Goal: Transaction & Acquisition: Purchase product/service

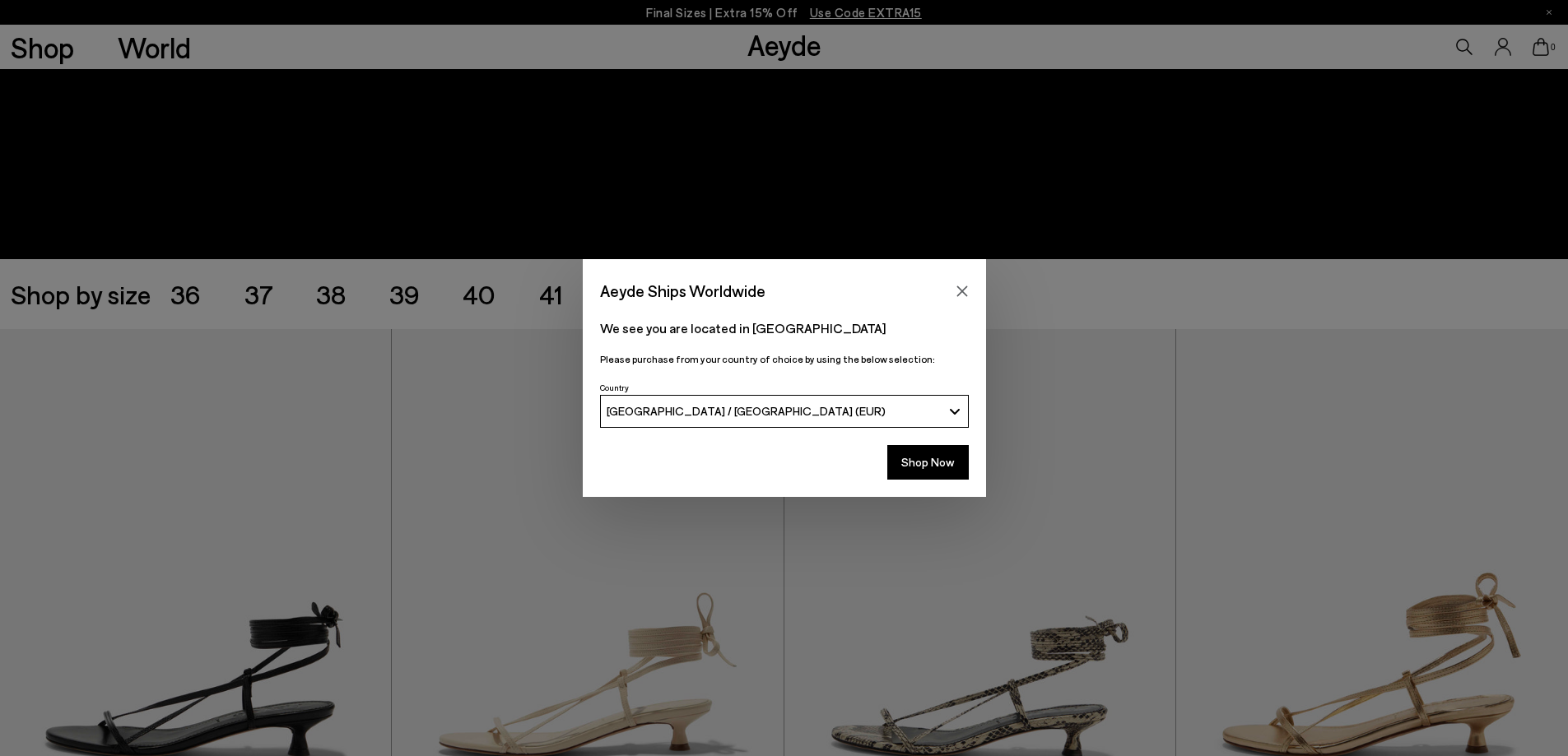
scroll to position [247, 0]
click at [961, 290] on icon "Close" at bounding box center [961, 290] width 11 height 11
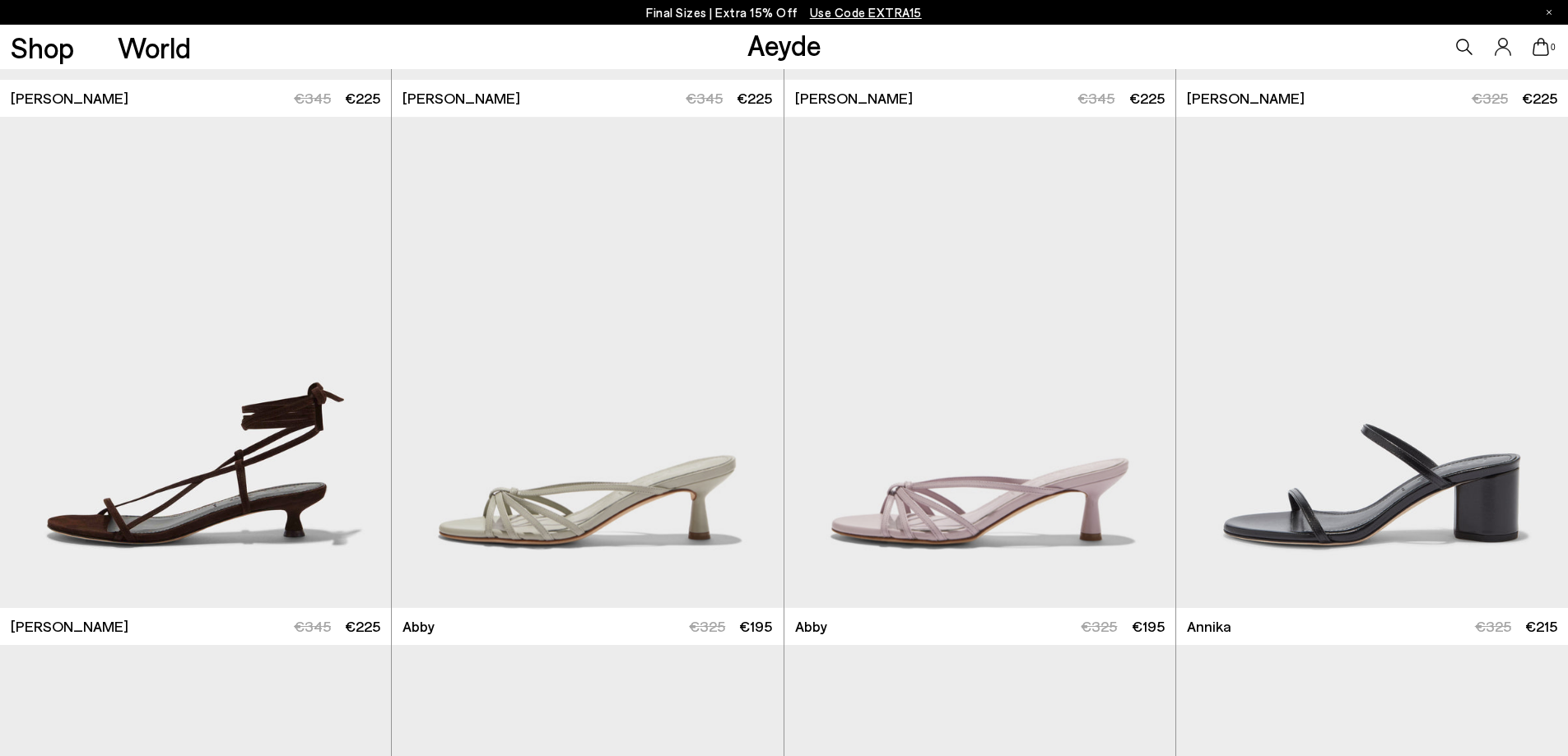
scroll to position [164, 0]
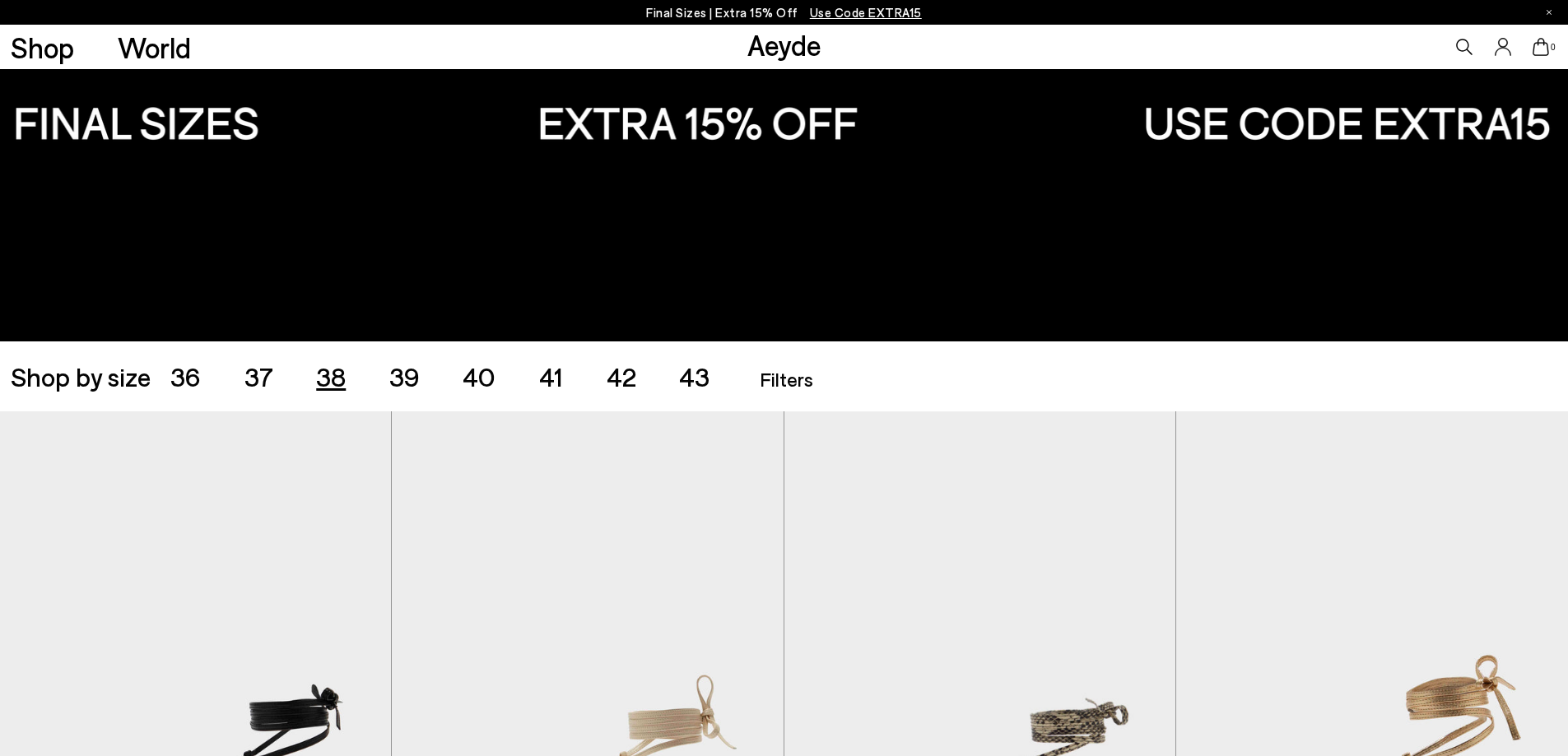
click at [320, 373] on span "38" at bounding box center [330, 377] width 29 height 31
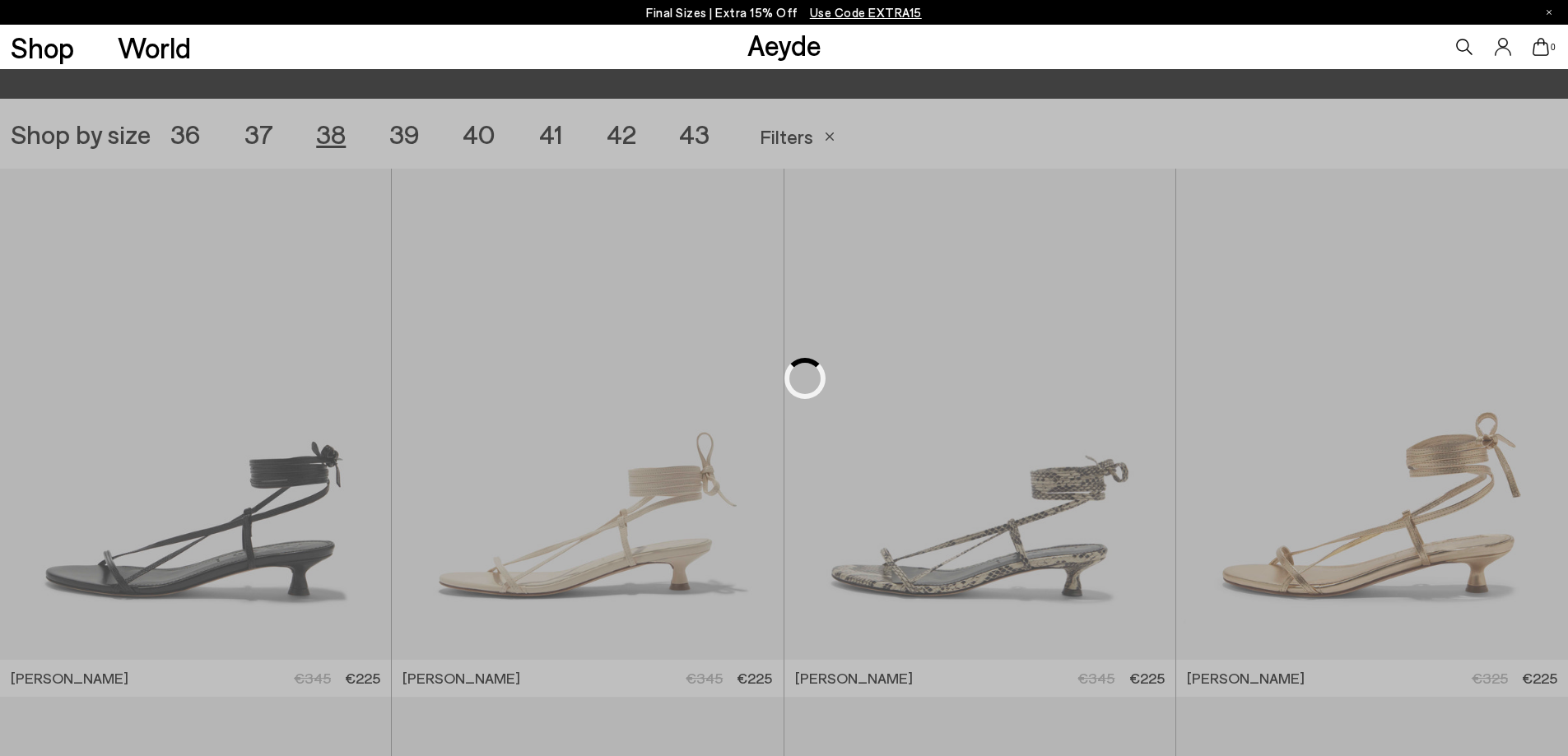
scroll to position [436, 0]
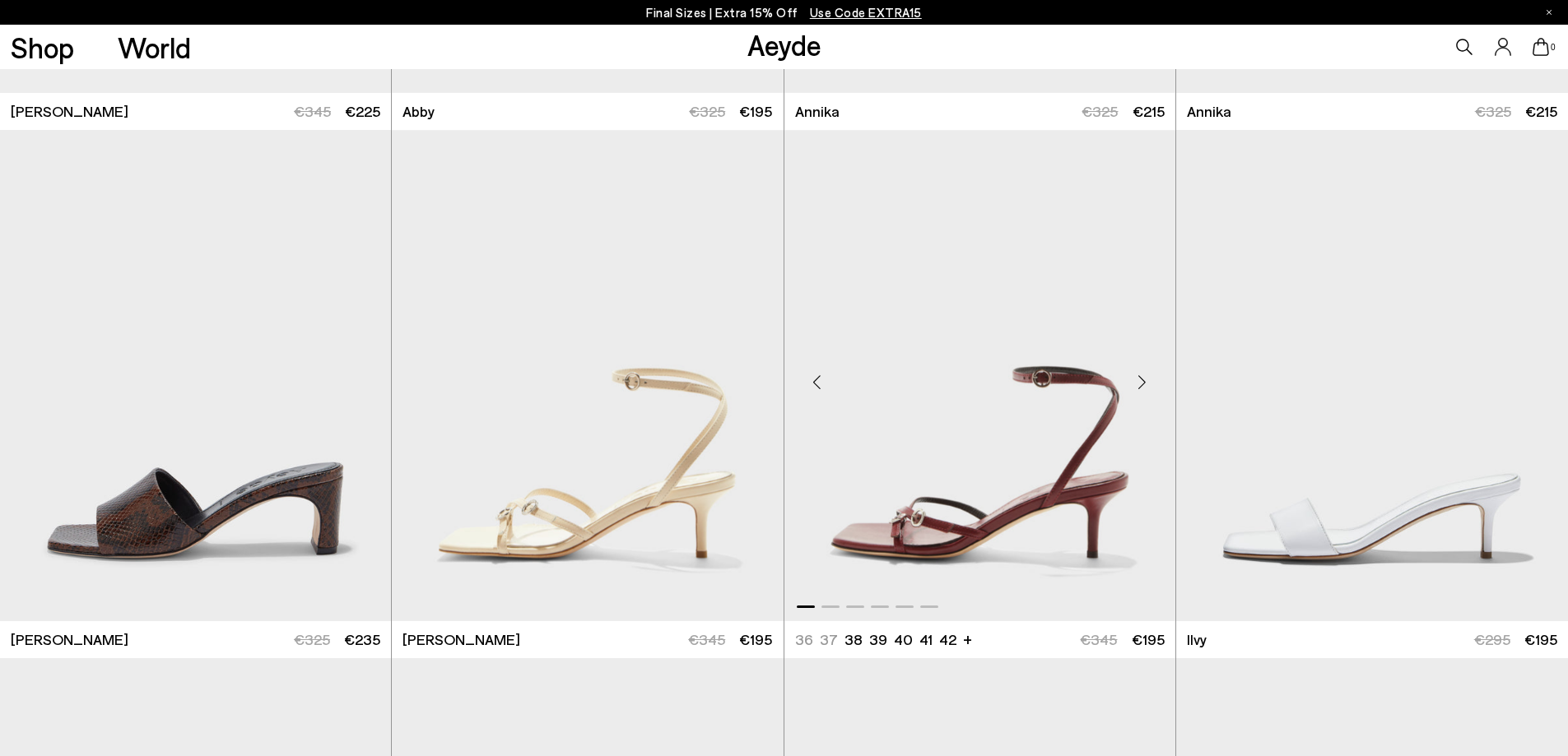
scroll to position [1507, 0]
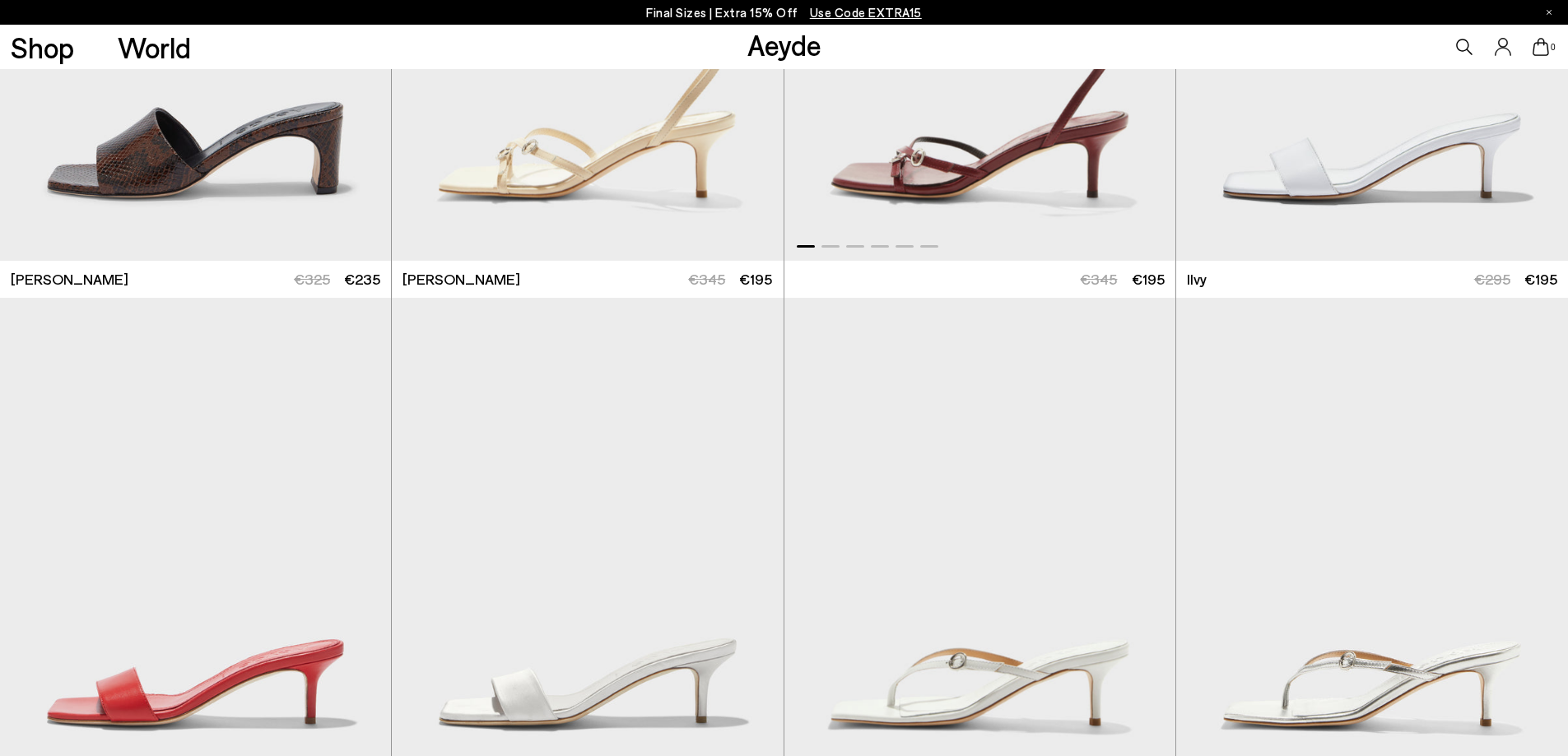
scroll to position [2001, 0]
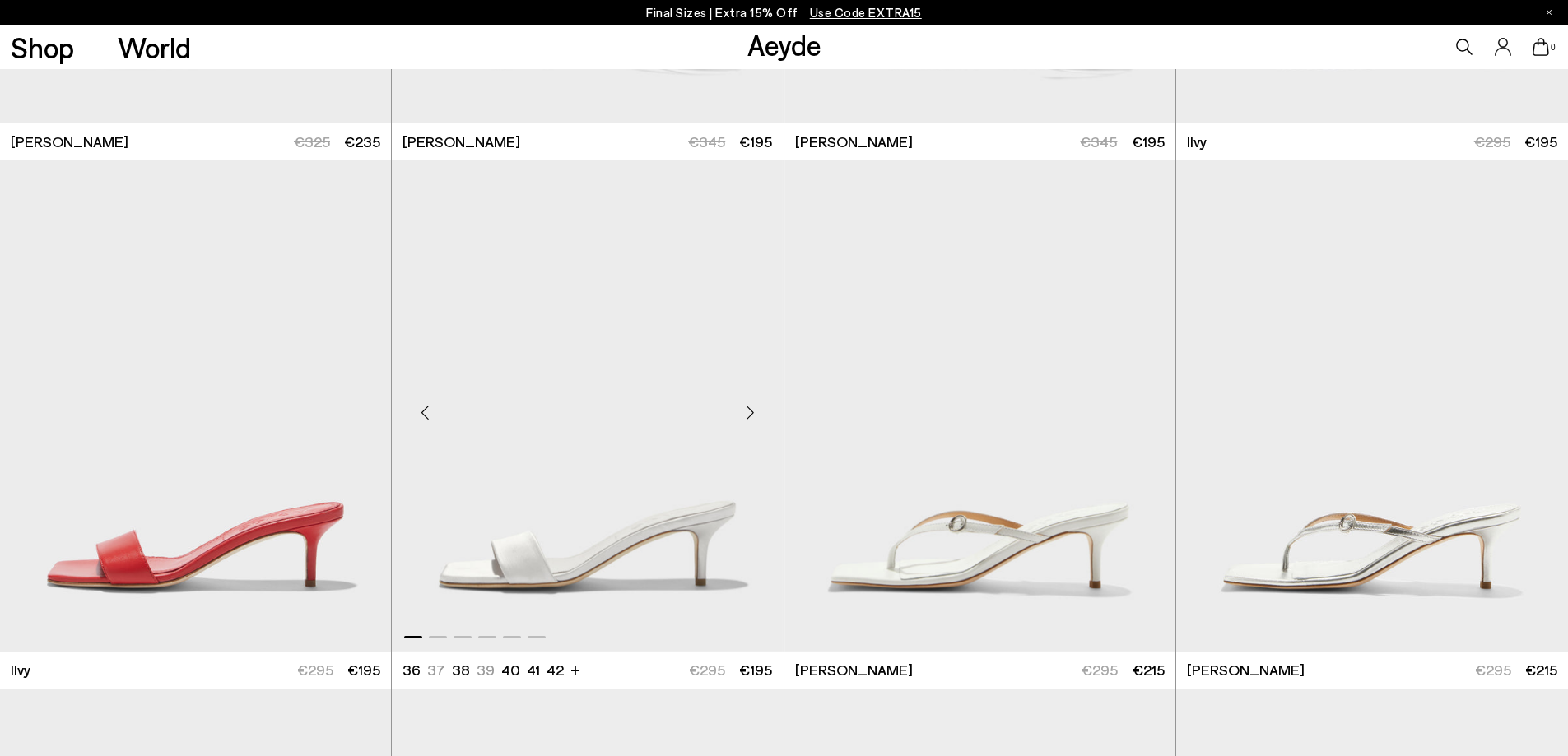
click at [645, 544] on img "1 / 6" at bounding box center [587, 406] width 391 height 492
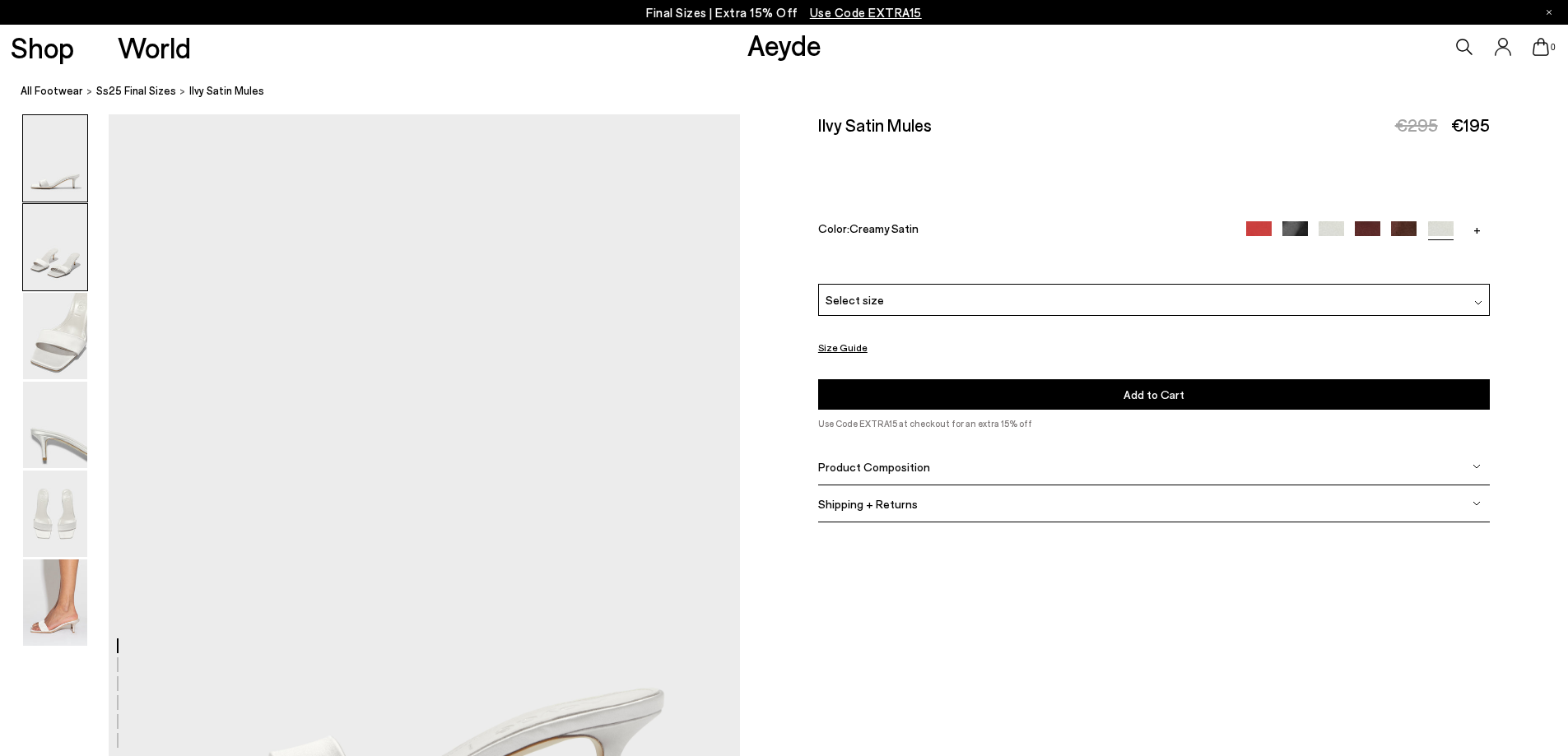
click at [36, 250] on img at bounding box center [54, 248] width 64 height 87
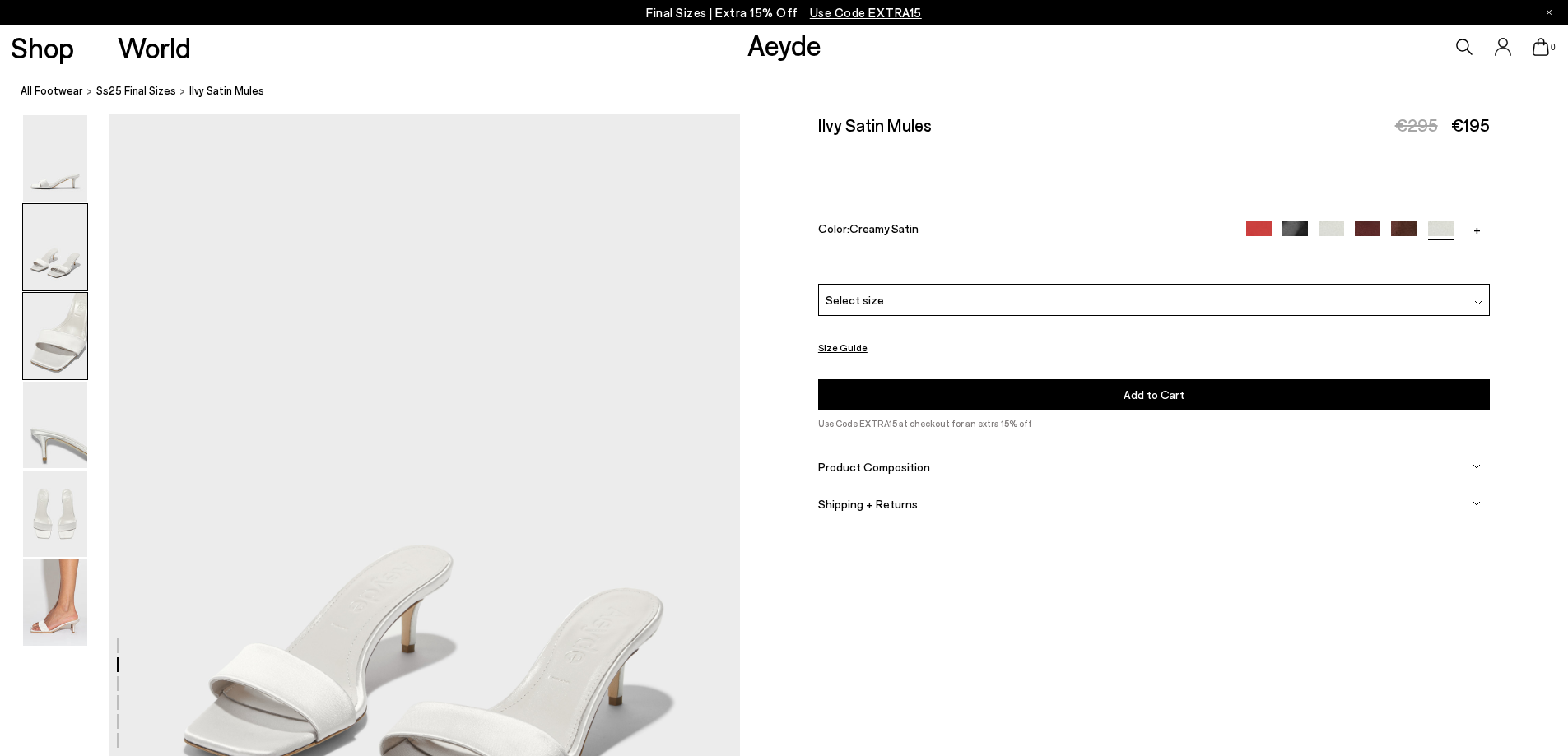
click at [87, 350] on img at bounding box center [54, 336] width 64 height 87
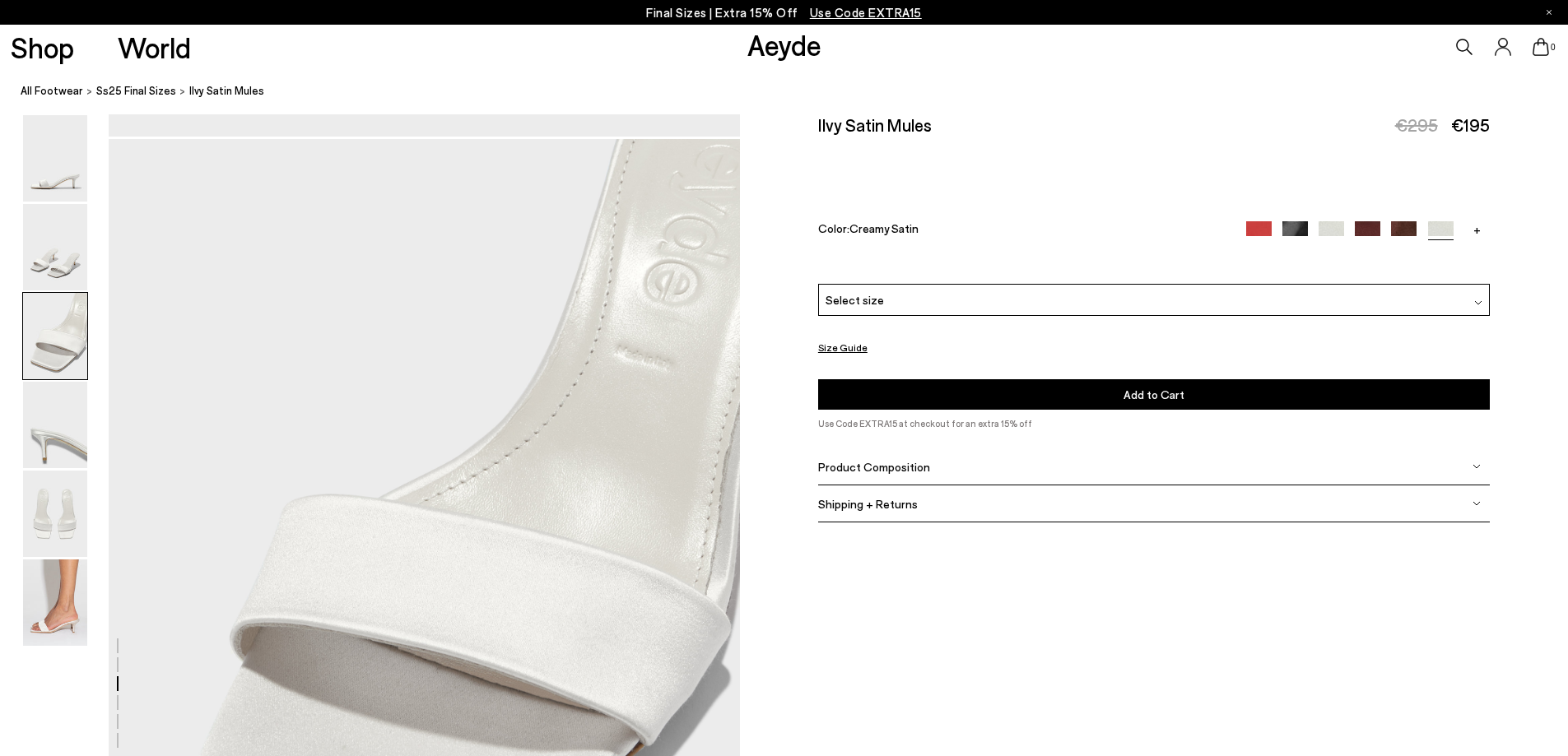
scroll to position [1680, 0]
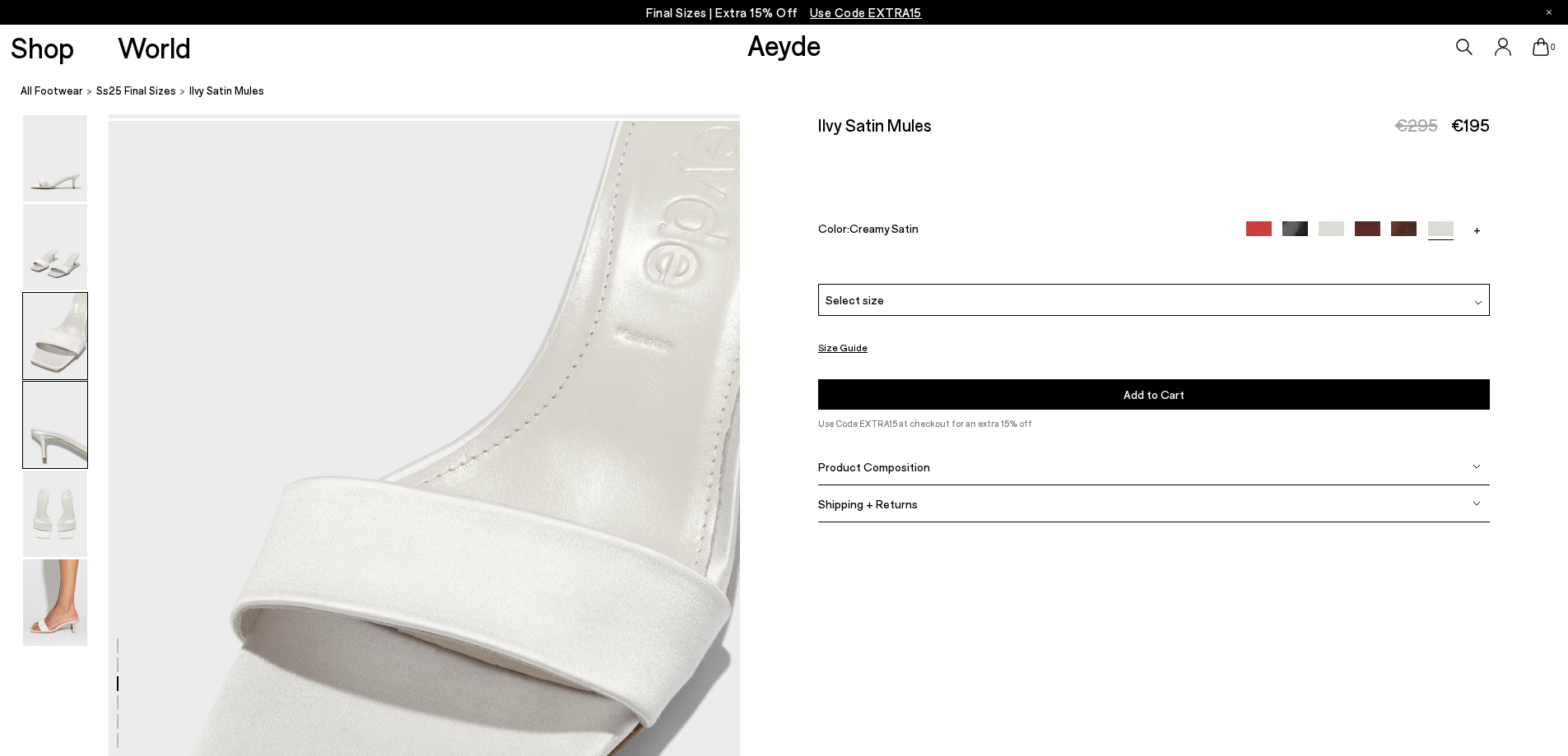
click at [78, 435] on img at bounding box center [54, 425] width 64 height 87
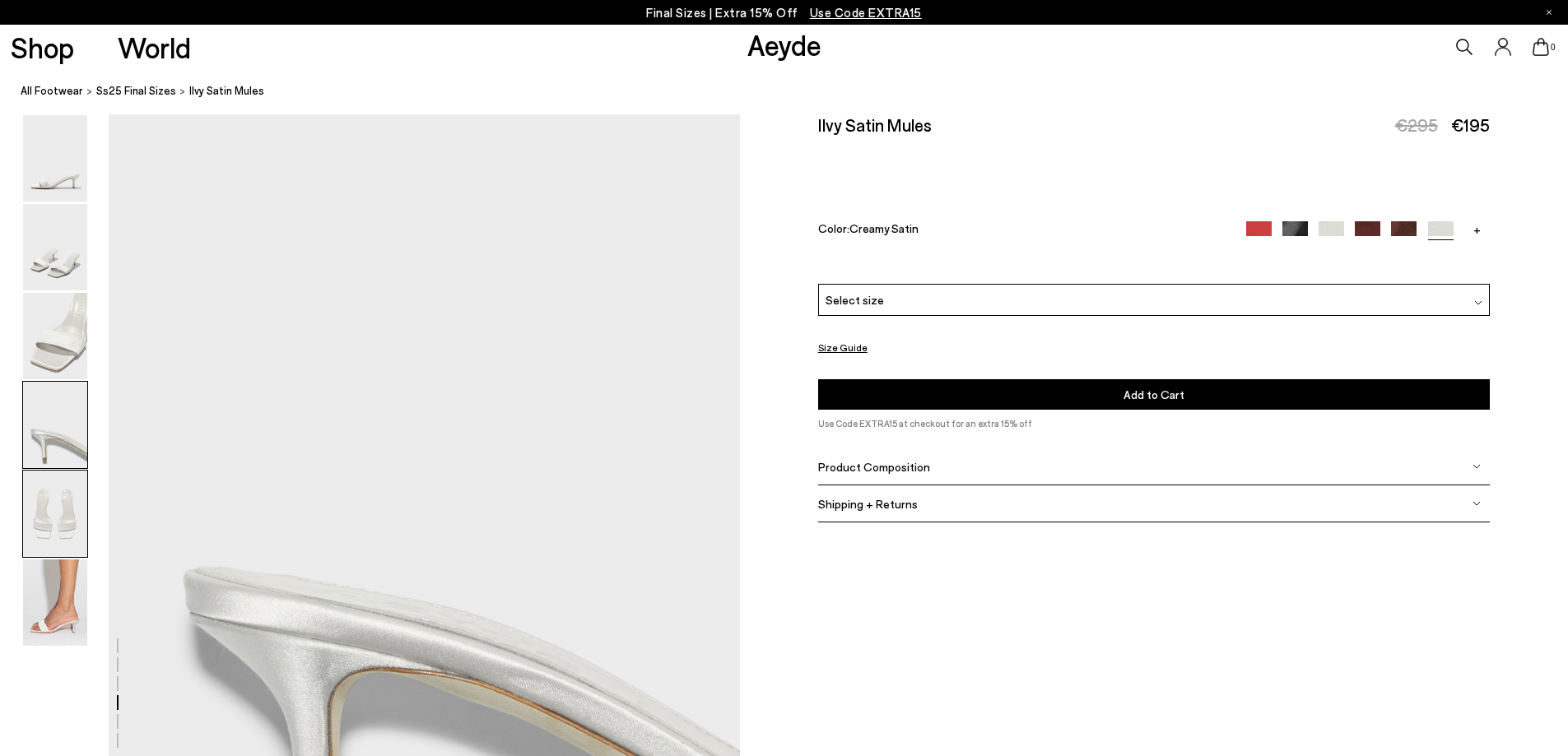
click at [46, 517] on img at bounding box center [54, 514] width 64 height 87
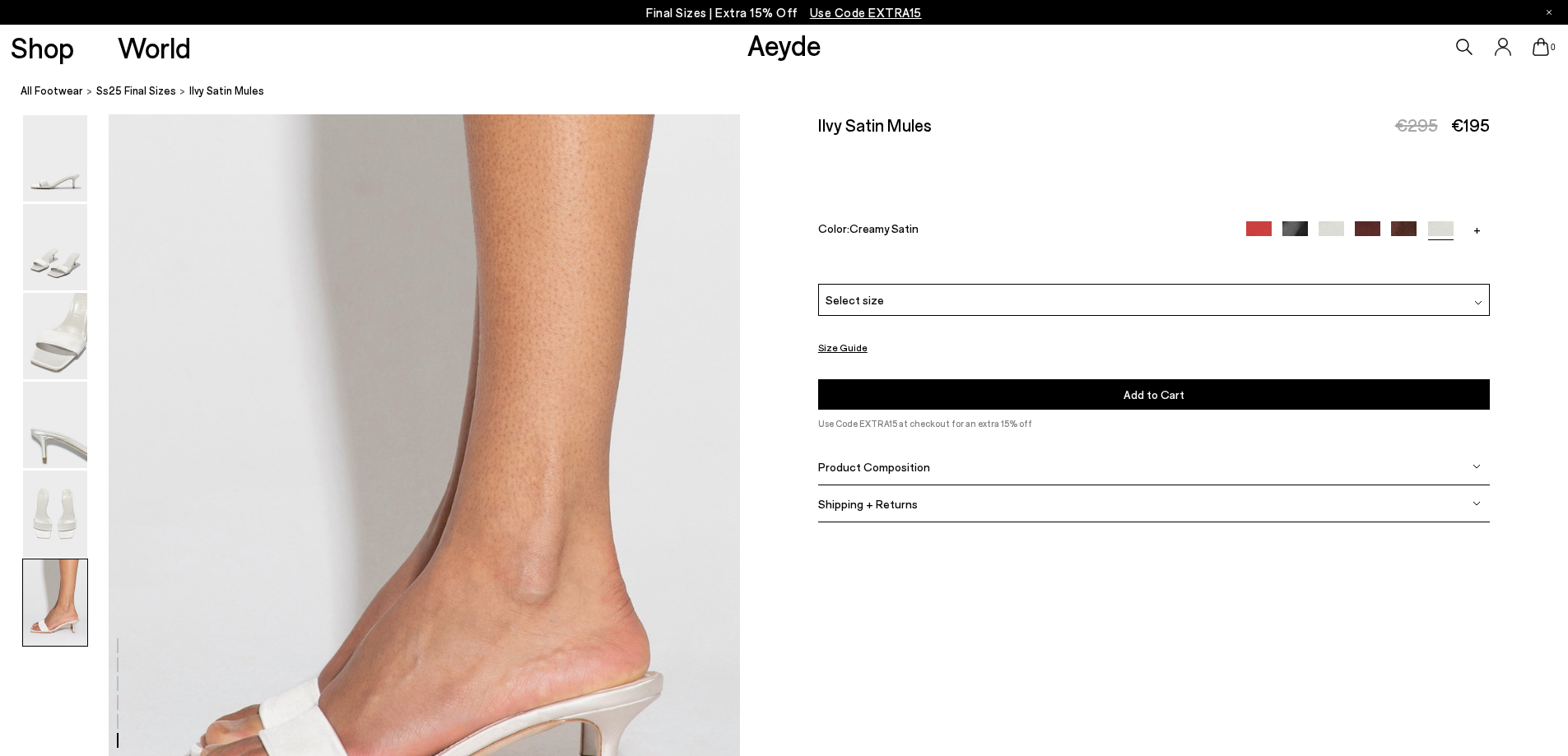
scroll to position [4364, 0]
